Goal: Find specific fact: Find specific fact

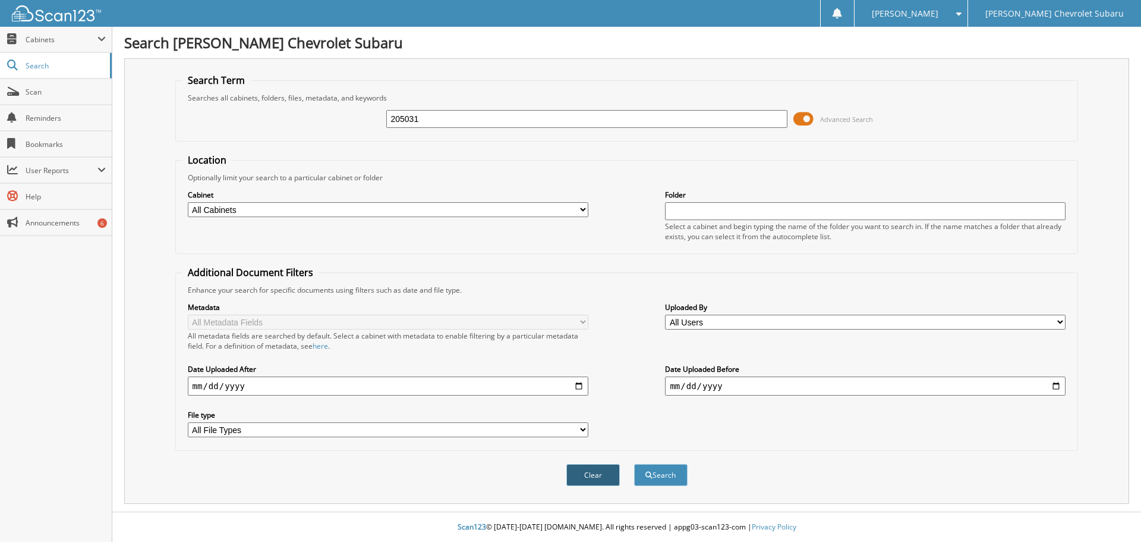
click at [587, 483] on button "Clear" at bounding box center [592, 475] width 53 height 22
click at [429, 130] on div "Advanced Search" at bounding box center [627, 119] width 890 height 32
click at [443, 114] on input "text" at bounding box center [586, 119] width 401 height 18
type input "205031"
click at [659, 477] on button "Search" at bounding box center [660, 475] width 53 height 22
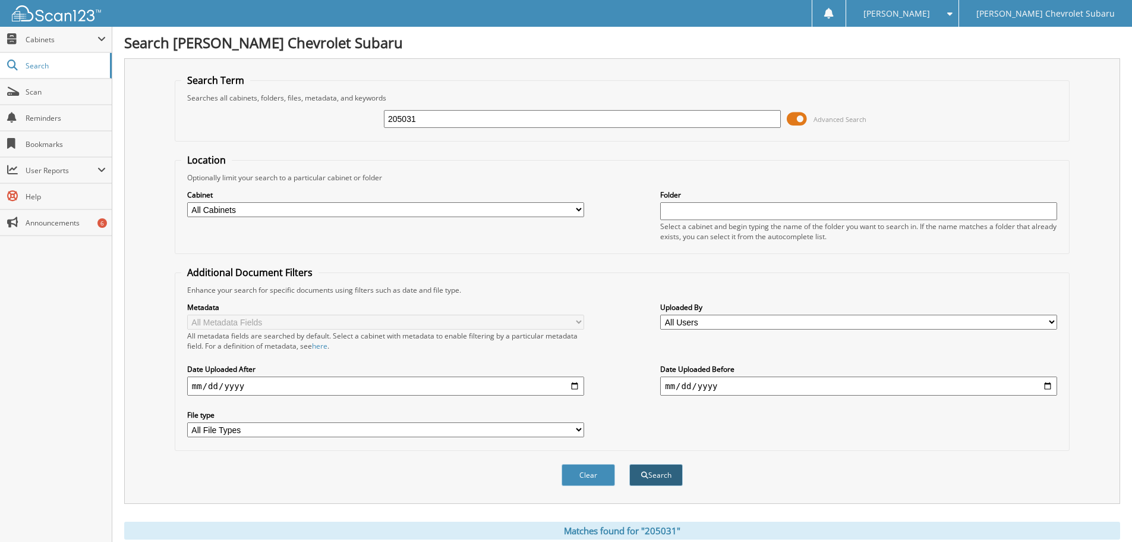
click at [666, 470] on button "Search" at bounding box center [655, 475] width 53 height 22
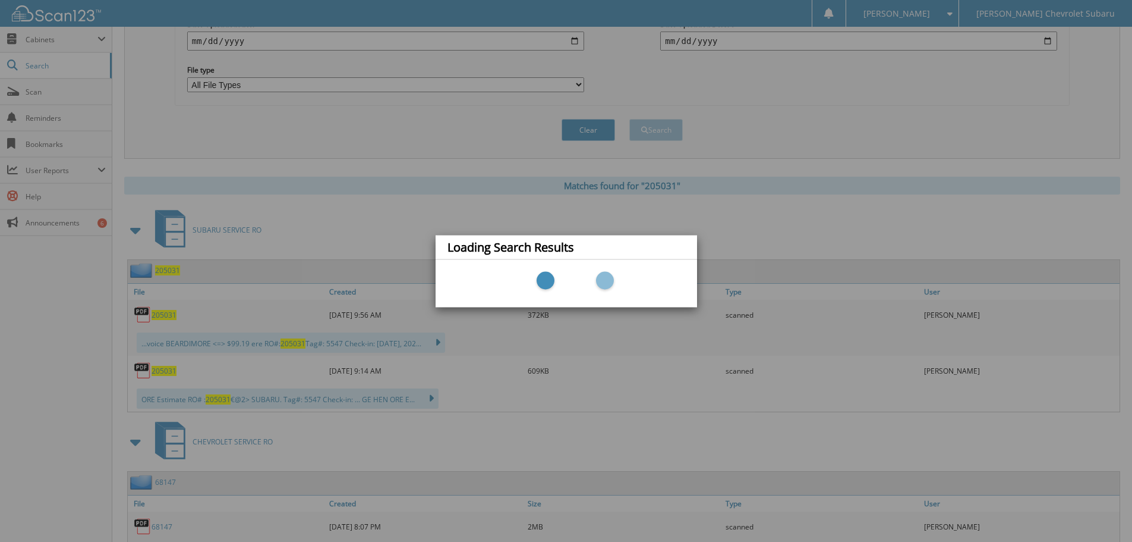
scroll to position [357, 0]
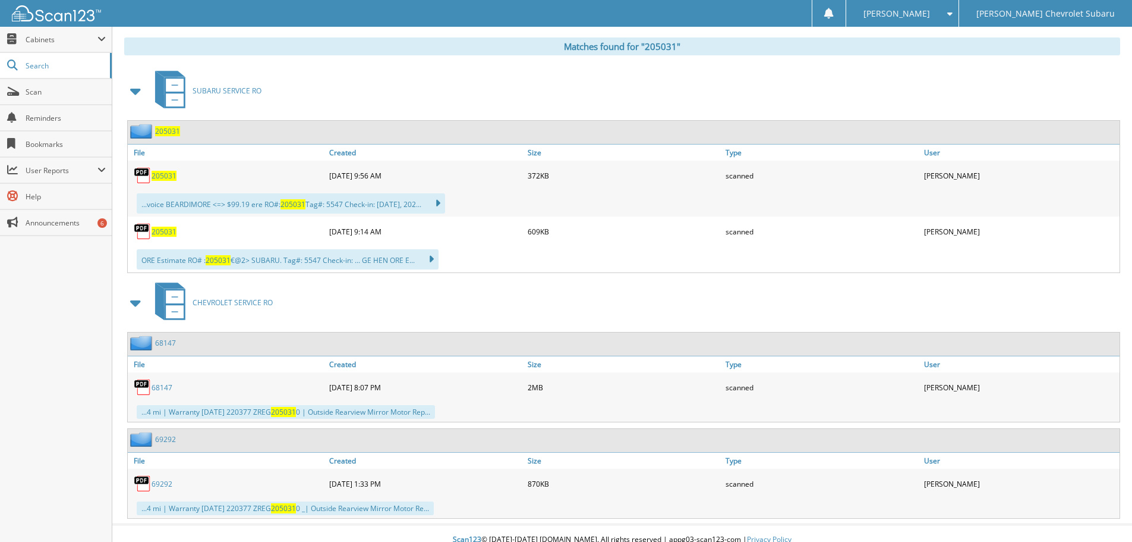
scroll to position [497, 0]
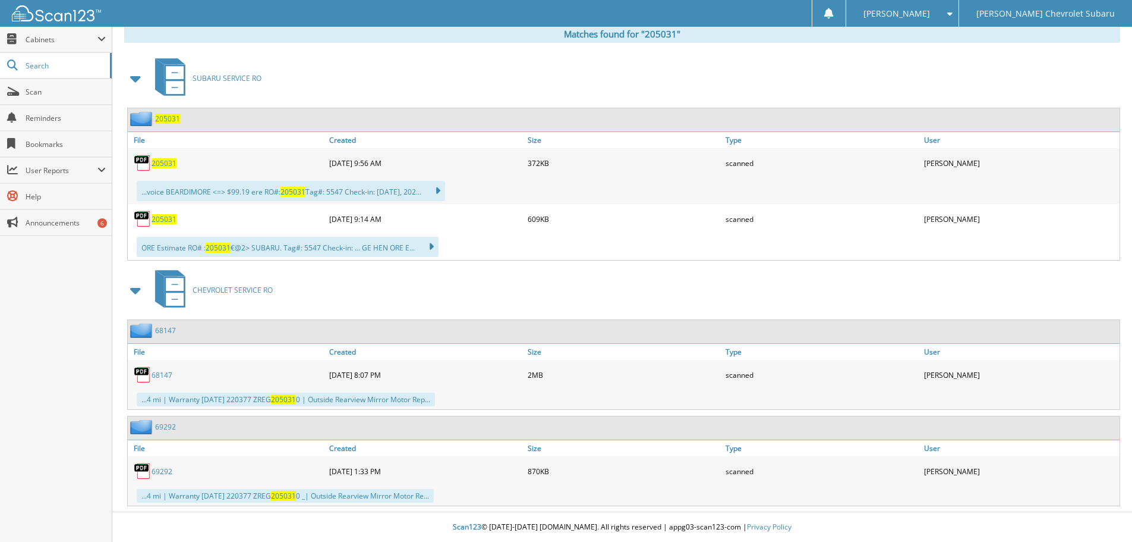
click at [162, 162] on span "205031" at bounding box center [164, 163] width 25 height 10
click at [172, 221] on span "205031" at bounding box center [164, 219] width 25 height 10
